Goal: Navigation & Orientation: Understand site structure

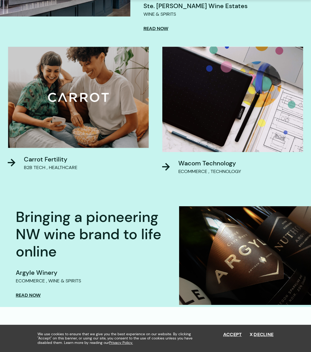
scroll to position [302, 0]
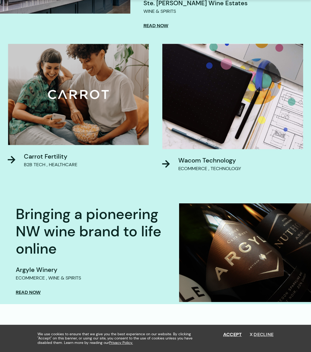
click at [273, 334] on span "Accept Decline" at bounding box center [248, 338] width 50 height 13
click at [273, 334] on button "Decline" at bounding box center [261, 335] width 24 height 6
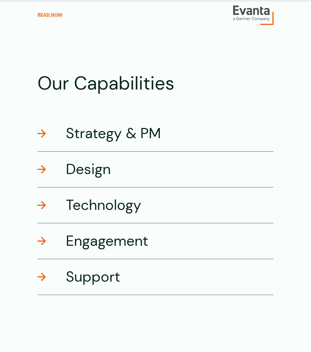
scroll to position [862, 0]
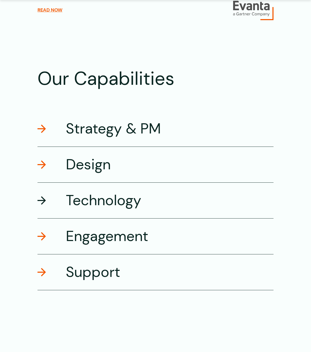
click at [66, 191] on h3 "Technology" at bounding box center [103, 200] width 75 height 19
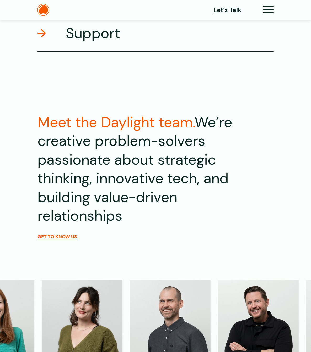
scroll to position [1370, 0]
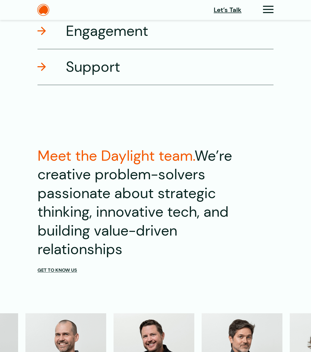
click at [37, 268] on span "Get to know us" at bounding box center [57, 271] width 40 height 6
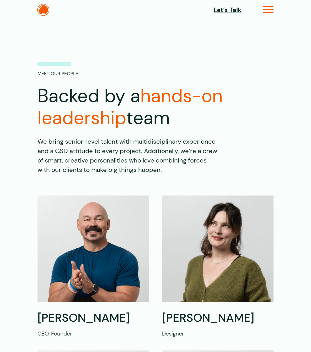
click at [274, 9] on icon at bounding box center [268, 12] width 11 height 6
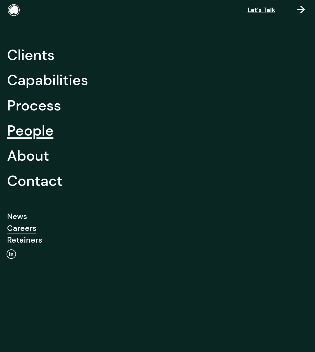
click at [22, 227] on link "Careers" at bounding box center [21, 228] width 29 height 12
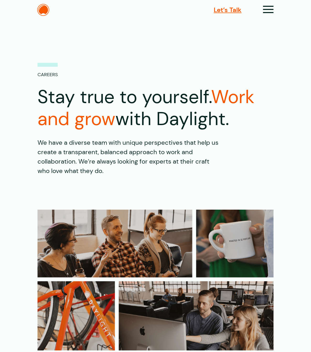
click at [241, 9] on span "Let’s Talk" at bounding box center [228, 9] width 28 height 9
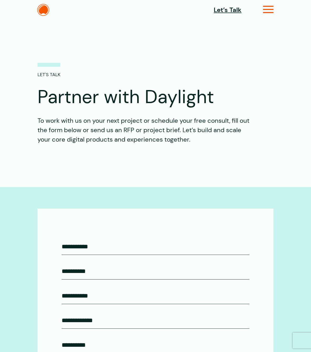
click at [274, 10] on icon at bounding box center [268, 12] width 11 height 6
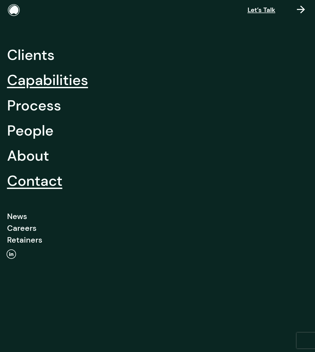
click at [39, 81] on link "Capabilities" at bounding box center [47, 80] width 81 height 25
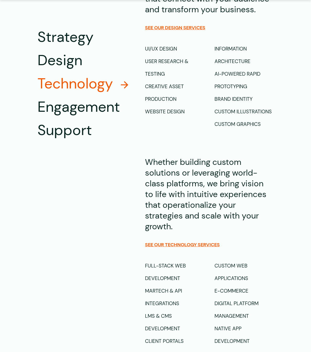
scroll to position [600, 0]
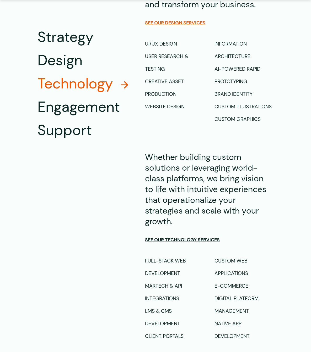
click at [159, 237] on span "See our Technology Services" at bounding box center [182, 240] width 75 height 6
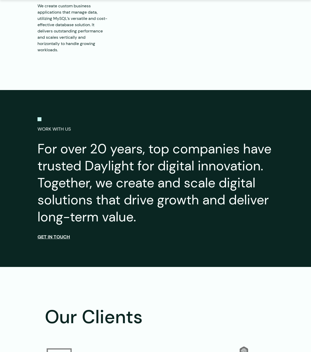
scroll to position [1271, 0]
